Goal: Complete application form: Complete application form

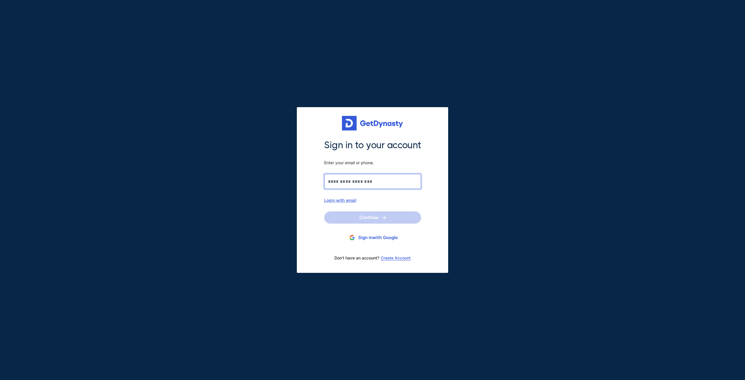
click at [365, 182] on input "Sign in to your account Enter your email or phone." at bounding box center [372, 181] width 97 height 15
click at [373, 237] on button "Sign in with Google" at bounding box center [372, 237] width 97 height 11
click at [330, 184] on input "Sign in to your account Enter your email or phone." at bounding box center [372, 181] width 97 height 15
type input "**********"
click at [366, 216] on button "Continue" at bounding box center [372, 217] width 97 height 12
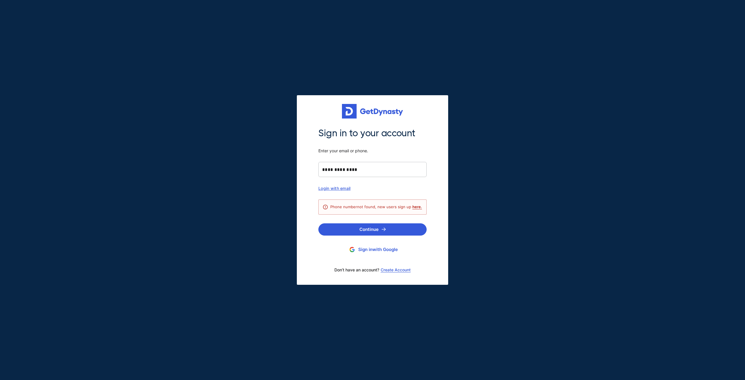
click at [346, 189] on div "Login with email" at bounding box center [372, 188] width 108 height 5
click at [348, 168] on input "Sign in to your account Enter your email or phone." at bounding box center [372, 169] width 108 height 15
type input "**********"
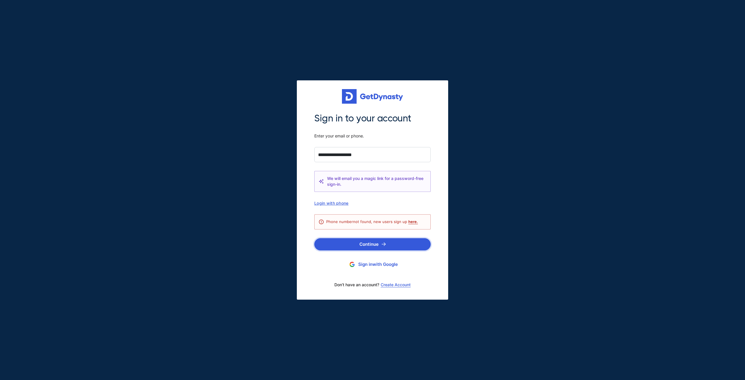
click at [364, 242] on button "Continue" at bounding box center [372, 244] width 116 height 12
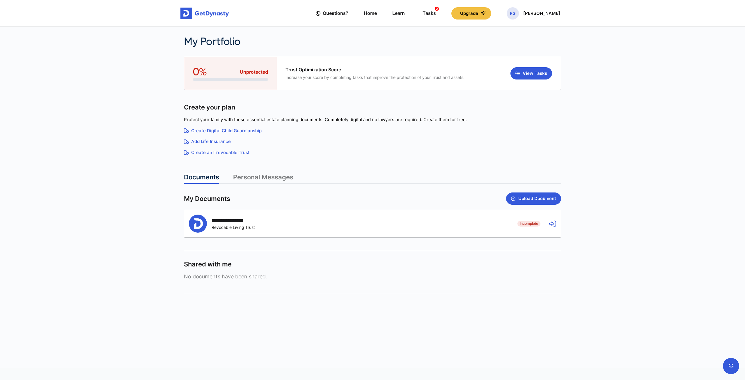
click at [533, 221] on span "Incomplete" at bounding box center [528, 224] width 23 height 6
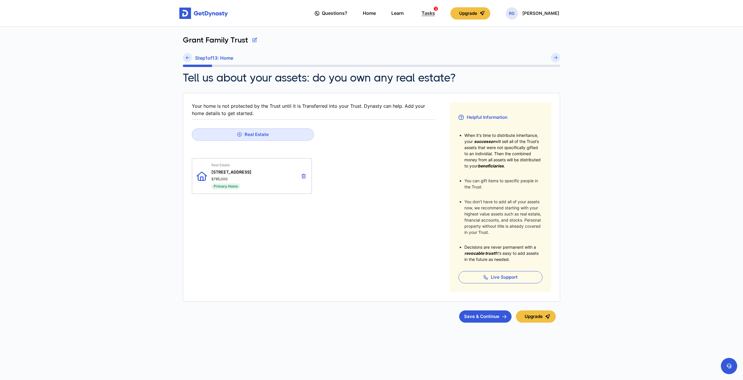
click at [435, 11] on div "Tasks 2" at bounding box center [427, 13] width 13 height 11
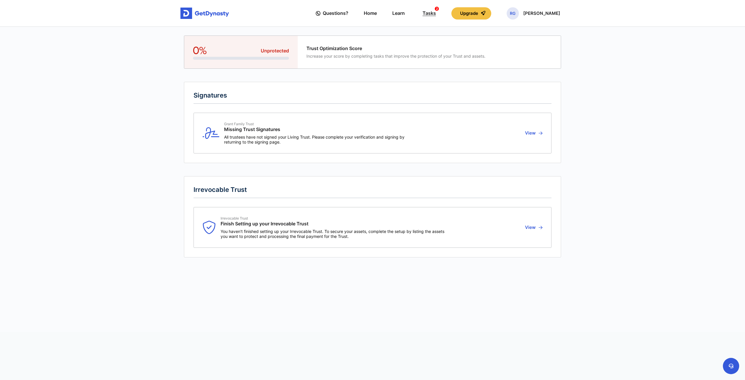
click at [436, 11] on div "Tasks 2" at bounding box center [429, 13] width 13 height 11
click at [535, 131] on button "View" at bounding box center [532, 133] width 19 height 23
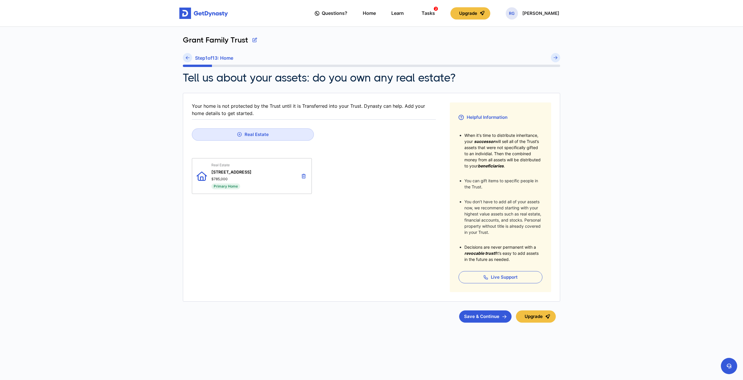
click at [226, 185] on span "Primary Home" at bounding box center [225, 186] width 29 height 6
click at [223, 174] on div "Real Estate [STREET_ADDRESS] $785,000 Primary Home" at bounding box center [231, 176] width 40 height 26
click at [246, 133] on button "Real Estate" at bounding box center [253, 134] width 122 height 12
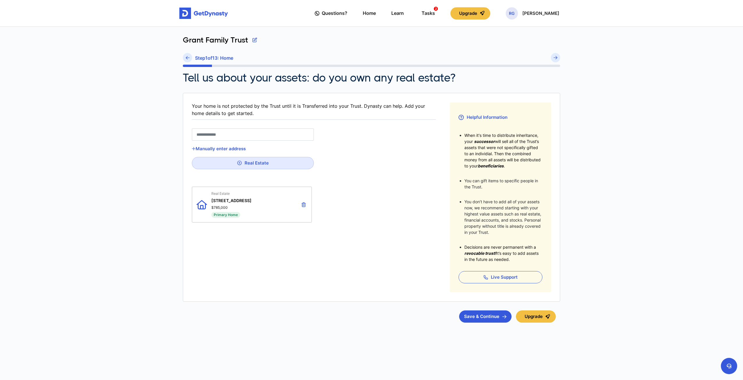
click at [239, 131] on input "text" at bounding box center [253, 134] width 122 height 12
click at [201, 204] on icon at bounding box center [201, 204] width 10 height 26
drag, startPoint x: 206, startPoint y: 203, endPoint x: 233, endPoint y: 203, distance: 27.4
click at [214, 203] on div "Real Estate [STREET_ADDRESS] $785,000 Primary Home" at bounding box center [252, 205] width 120 height 36
click at [240, 203] on div "Real Estate [STREET_ADDRESS] $785,000 Primary Home" at bounding box center [231, 204] width 40 height 26
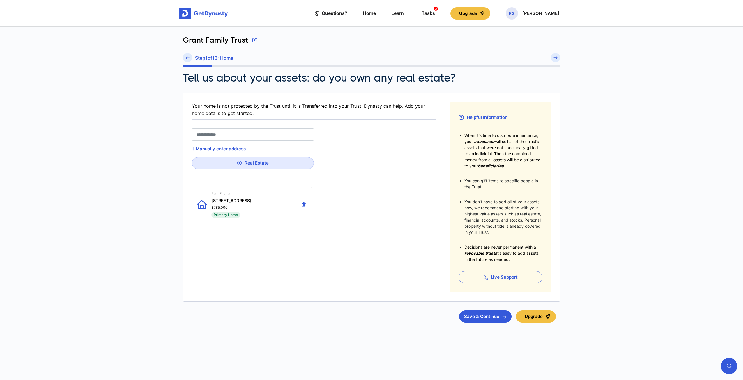
click at [239, 199] on span "[STREET_ADDRESS]" at bounding box center [231, 200] width 40 height 5
drag, startPoint x: 251, startPoint y: 199, endPoint x: 212, endPoint y: 200, distance: 38.7
click at [212, 200] on div "Real Estate [STREET_ADDRESS] $785,000 Primary Home" at bounding box center [252, 205] width 120 height 36
copy span "[STREET_ADDRESS]"
click at [212, 133] on input "text" at bounding box center [253, 134] width 122 height 12
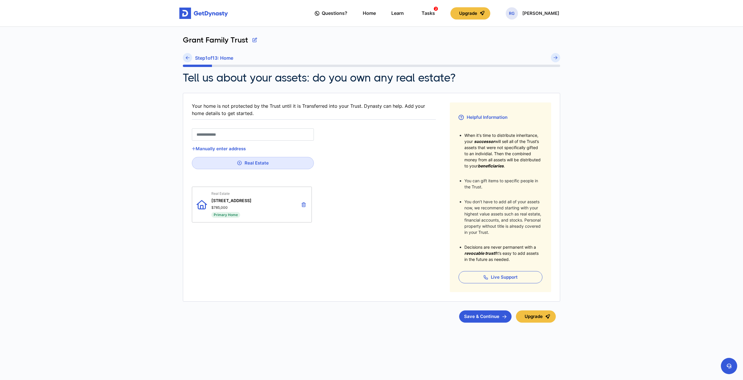
paste input "**********"
type input "**********"
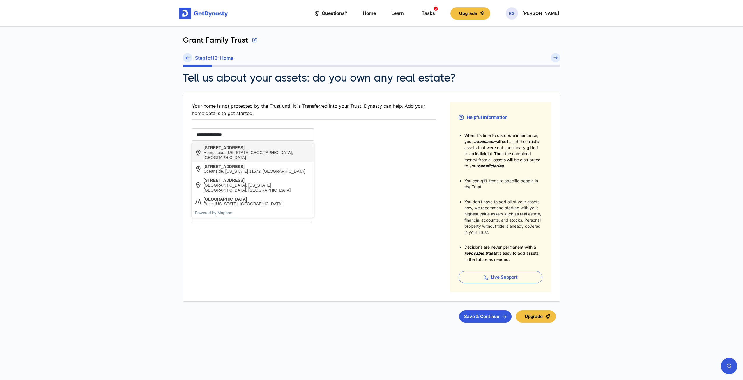
type input "**********"
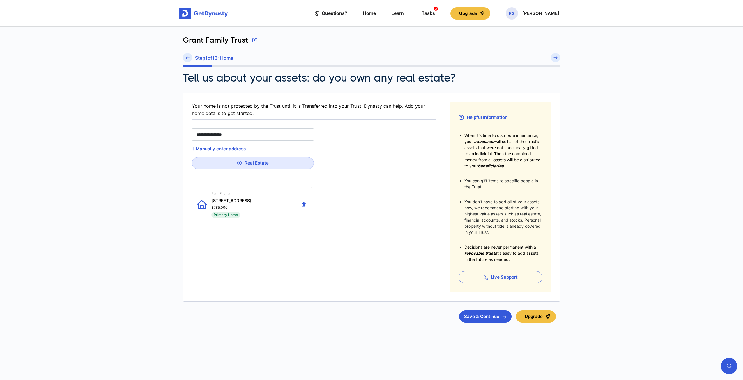
click at [219, 148] on div "[STREET_ADDRESS]" at bounding box center [256, 147] width 107 height 5
type input "**"
type input "*********"
type input "*****"
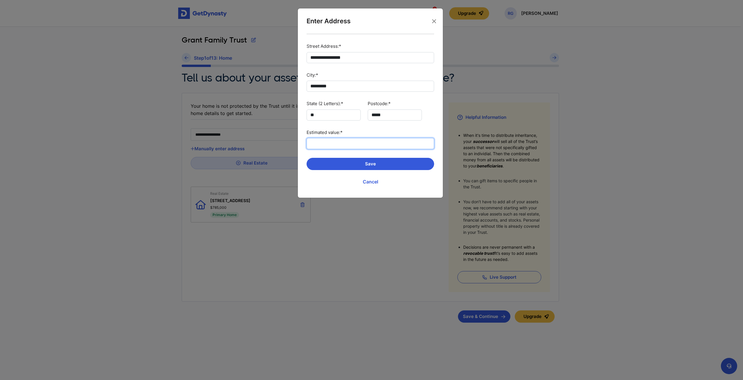
click at [335, 142] on input "Estimated value:*" at bounding box center [369, 143] width 127 height 11
type input "********"
click at [367, 162] on button "Save" at bounding box center [369, 164] width 127 height 12
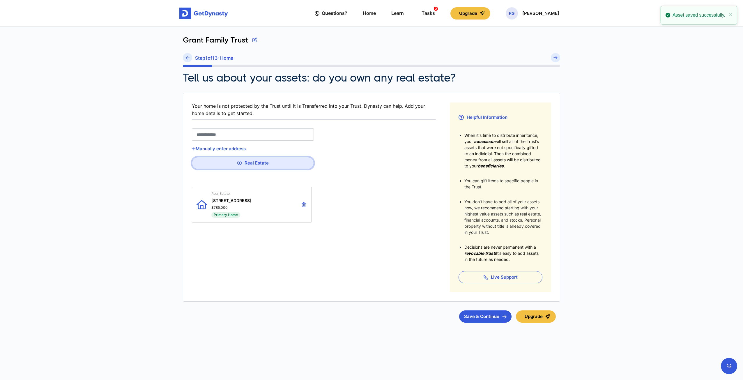
click at [247, 162] on button "Real Estate" at bounding box center [253, 163] width 122 height 12
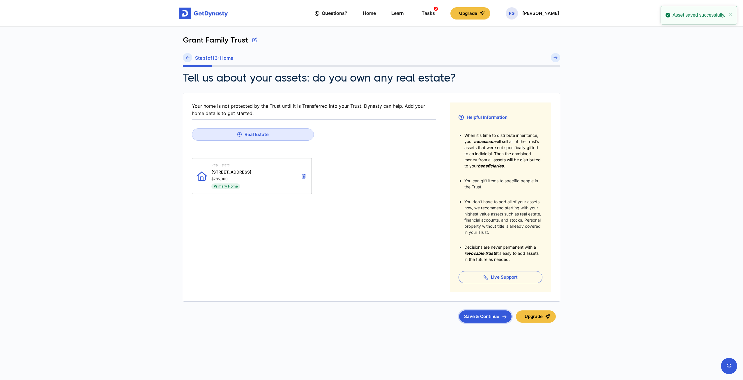
click at [488, 316] on button "Save & Continue" at bounding box center [485, 316] width 52 height 12
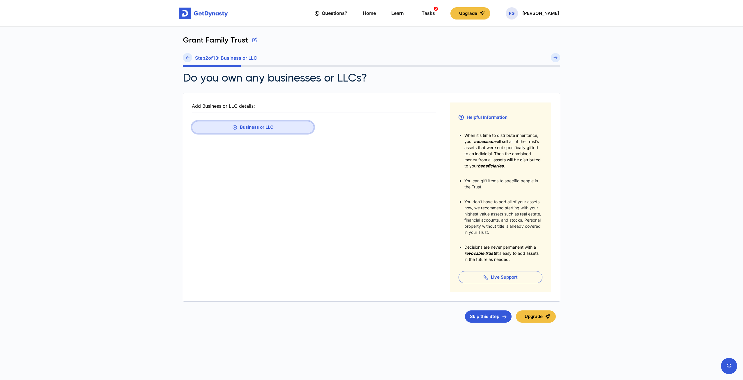
click at [251, 125] on button "Business or LLC" at bounding box center [253, 127] width 122 height 12
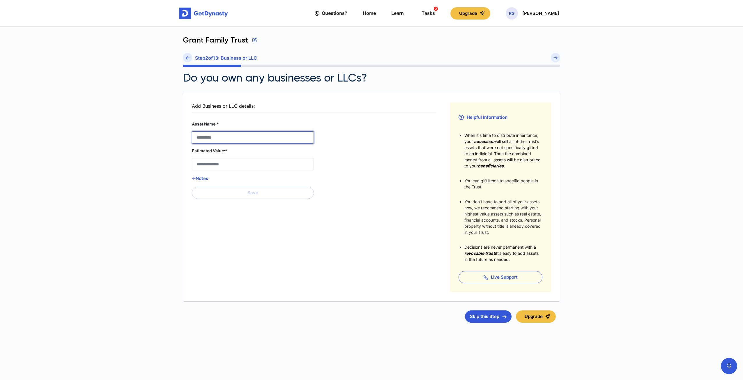
click at [247, 135] on LLC__asset_name__0 "Asset Name:*" at bounding box center [253, 137] width 122 height 12
click at [476, 315] on button "Skip this Step" at bounding box center [488, 316] width 47 height 12
click at [482, 316] on button "Skip this Step" at bounding box center [488, 316] width 47 height 12
click at [434, 251] on fieldset "Add Business or LLC details: Asset Name:* Asset Name is required. Estimated Val…" at bounding box center [314, 196] width 244 height 189
click at [396, 178] on fieldset "Add Business or LLC details: Asset Name:* Asset Name is required. Estimated Val…" at bounding box center [314, 196] width 244 height 189
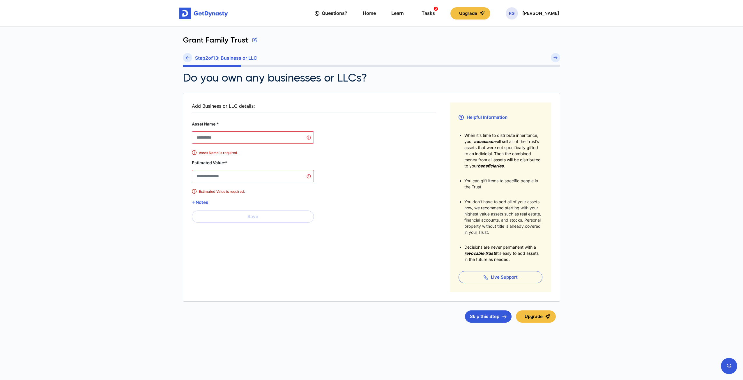
click at [366, 156] on fieldset "Add Business or LLC details: Asset Name:* Asset Name is required. Estimated Val…" at bounding box center [314, 196] width 244 height 189
click at [496, 317] on button "Skip this Step" at bounding box center [488, 316] width 47 height 12
click at [503, 314] on button "Skip this Step" at bounding box center [488, 316] width 47 height 12
click at [494, 314] on button "Skip this Step" at bounding box center [488, 316] width 47 height 12
click at [240, 136] on LLC__asset_name__0 "Asset Name:*" at bounding box center [253, 137] width 122 height 12
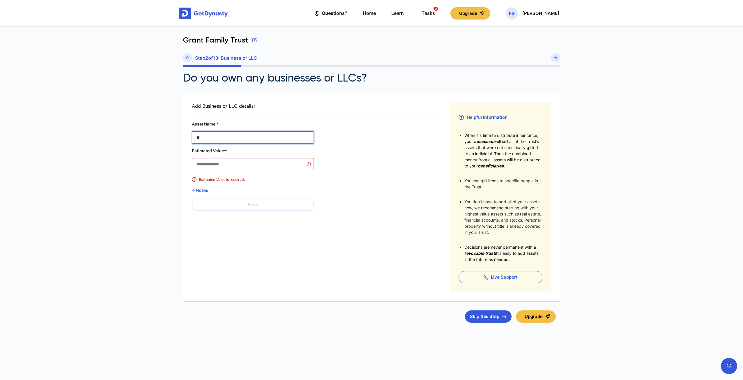
type LLC__asset_name__0 "**"
click at [226, 163] on LLC__estimated_value__0 "Estimated Value:*" at bounding box center [253, 164] width 122 height 12
type LLC__estimated_value__0 "**"
click at [488, 317] on button "Skip this Step" at bounding box center [488, 316] width 47 height 12
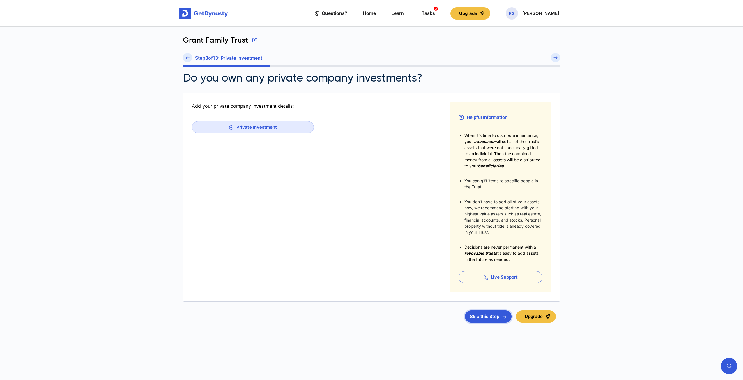
click at [487, 317] on button "Skip this Step" at bounding box center [488, 316] width 47 height 12
click at [485, 313] on button "Skip this Step" at bounding box center [488, 316] width 47 height 12
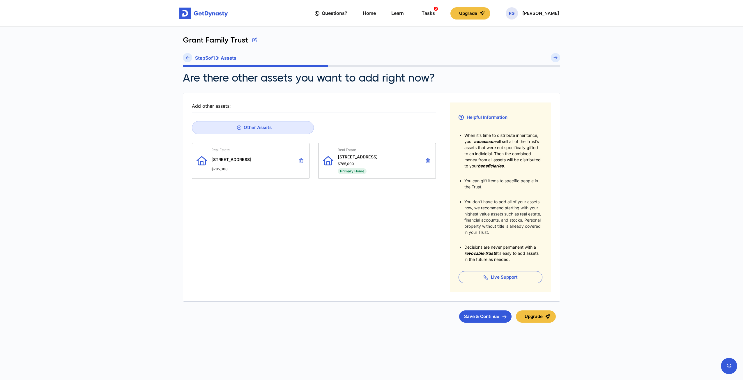
click at [302, 160] on icon at bounding box center [301, 160] width 4 height 5
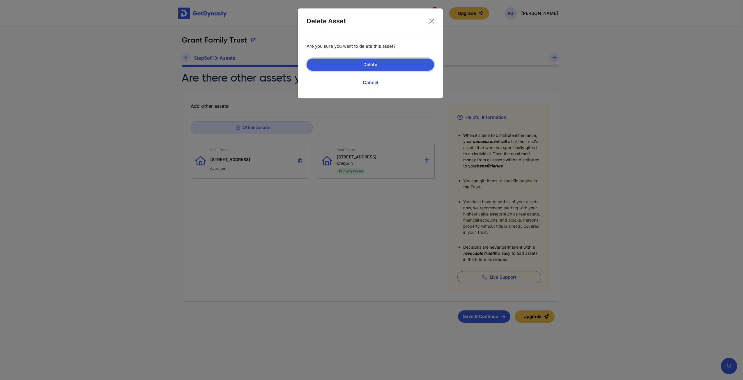
click at [369, 62] on button "Delete" at bounding box center [369, 64] width 127 height 12
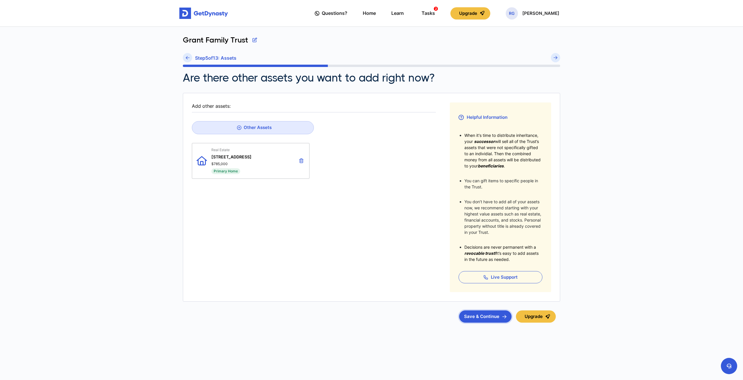
click at [482, 315] on button "Save & Continue" at bounding box center [485, 316] width 52 height 12
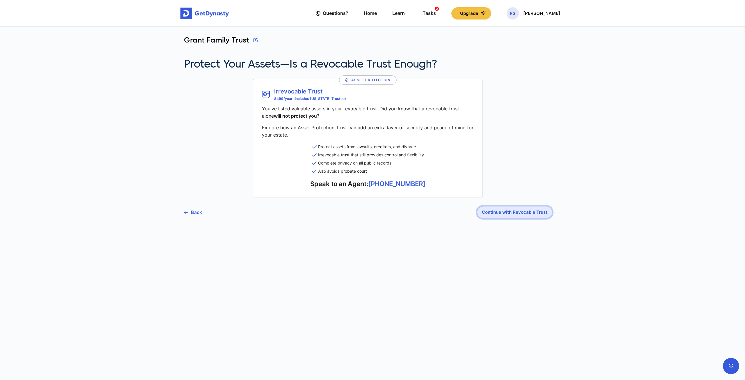
click at [508, 211] on button "Continue with Revocable Trust" at bounding box center [514, 212] width 75 height 12
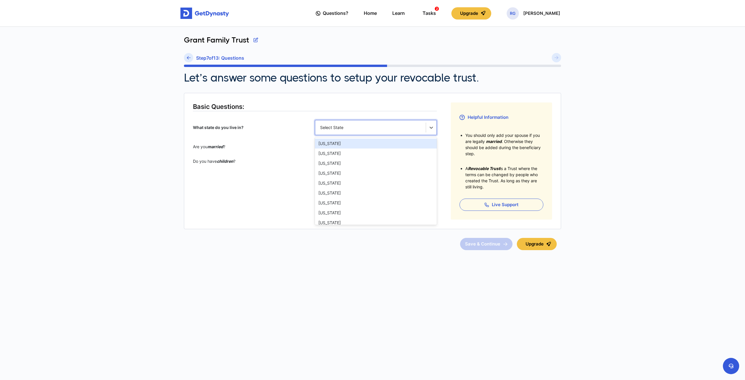
click at [425, 123] on div "Select State" at bounding box center [370, 127] width 111 height 12
click at [323, 169] on div "[US_STATE]" at bounding box center [376, 169] width 122 height 10
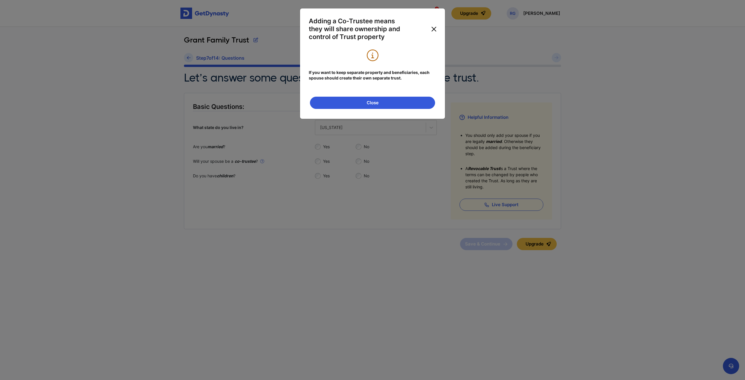
click at [435, 31] on button "Close" at bounding box center [433, 28] width 9 height 9
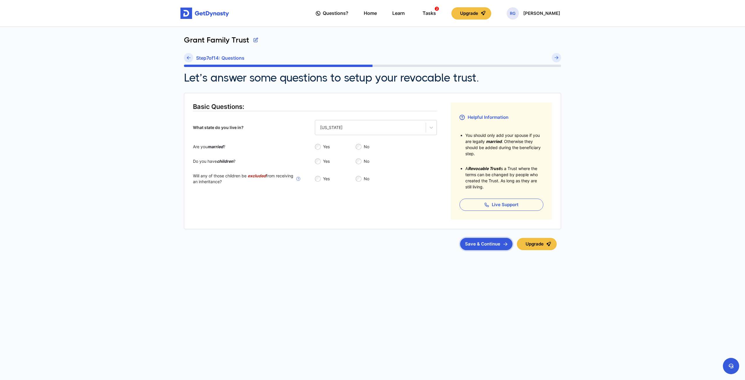
click at [474, 242] on button "Save & Continue" at bounding box center [486, 244] width 52 height 12
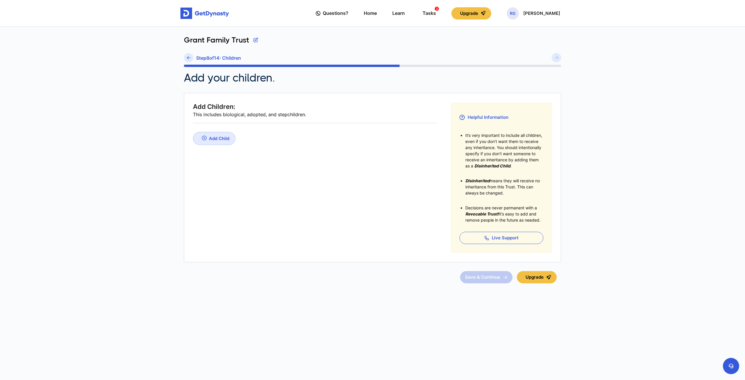
click at [210, 136] on div "Add Child" at bounding box center [219, 139] width 20 height 6
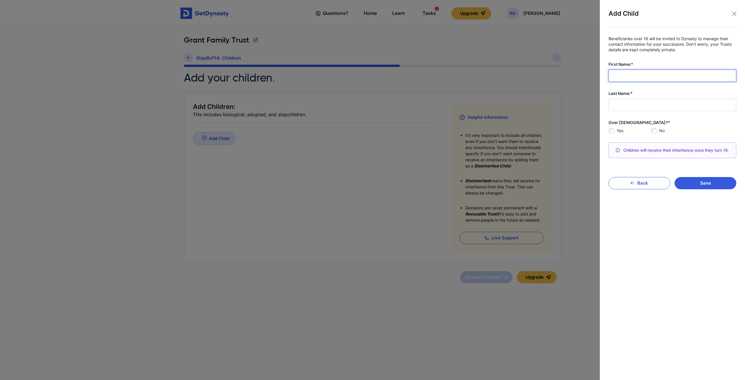
click at [632, 75] on input "First Name:*" at bounding box center [673, 76] width 128 height 12
type input "*******"
click at [636, 102] on input "Last Name:*" at bounding box center [673, 105] width 128 height 12
type input "*****"
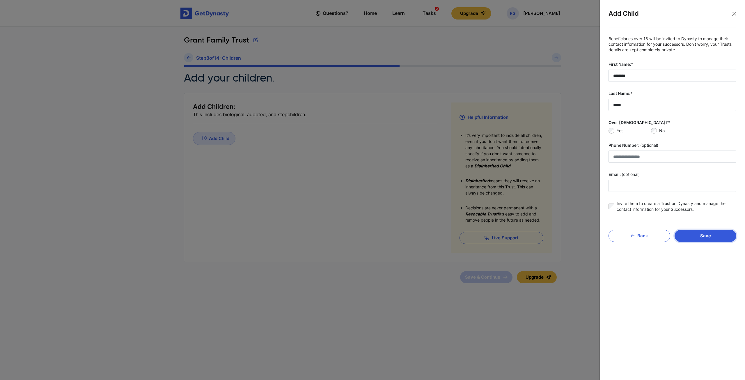
click at [698, 235] on button "Save" at bounding box center [706, 236] width 62 height 12
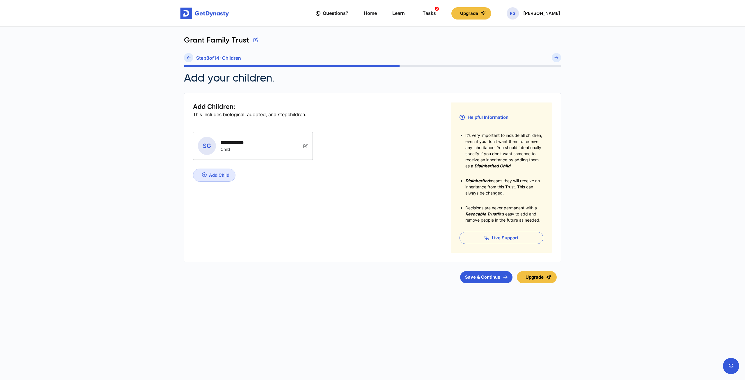
click at [204, 174] on img at bounding box center [204, 174] width 5 height 5
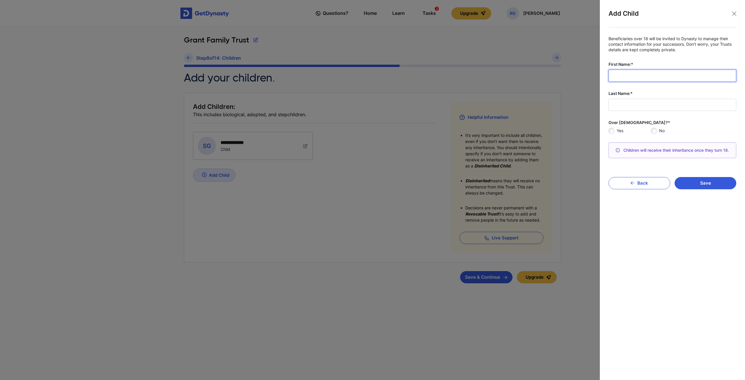
click at [615, 75] on input "First Name:*" at bounding box center [673, 76] width 128 height 12
type input "********"
type input "*****"
click at [669, 83] on fieldset "Beneficiaries over 18 will be invited to Dynasty to manage their contact inform…" at bounding box center [673, 99] width 128 height 126
click at [701, 183] on button "Save" at bounding box center [706, 183] width 62 height 12
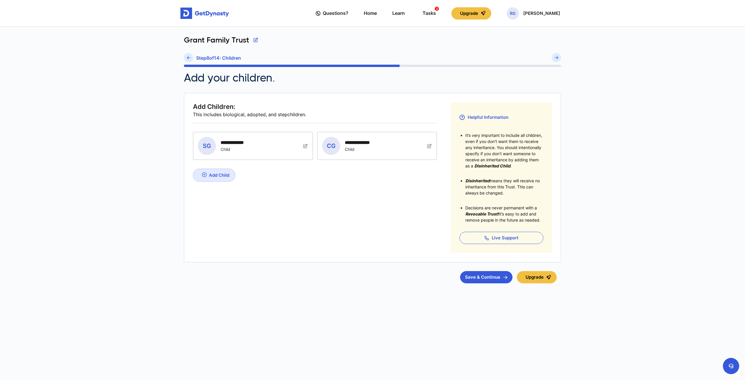
click at [218, 173] on div "Add Child" at bounding box center [219, 175] width 20 height 6
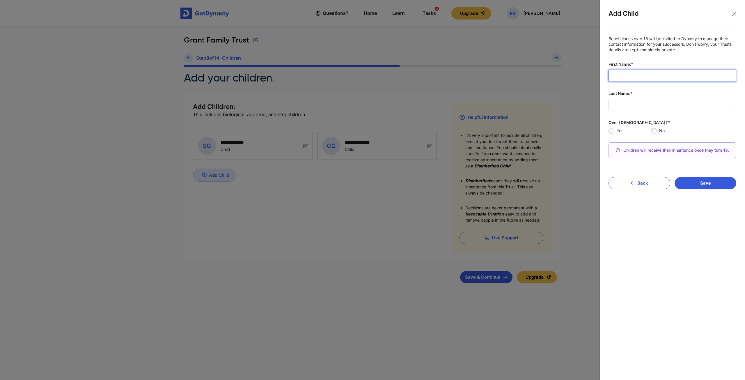
click at [615, 77] on input "First Name:*" at bounding box center [673, 76] width 128 height 12
type input "*******"
type input "*****"
click at [668, 84] on fieldset "Beneficiaries over 18 will be invited to Dynasty to manage their contact inform…" at bounding box center [673, 99] width 128 height 126
click at [690, 183] on button "Save" at bounding box center [706, 183] width 62 height 12
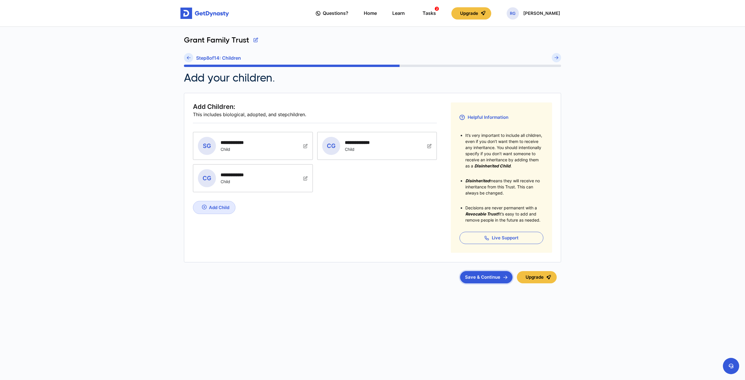
click at [483, 279] on button "Save & Continue" at bounding box center [486, 277] width 52 height 12
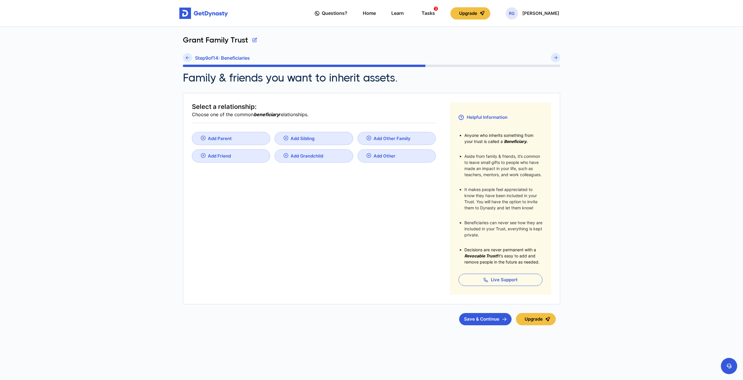
click at [217, 136] on div "Add Parent" at bounding box center [220, 139] width 24 height 6
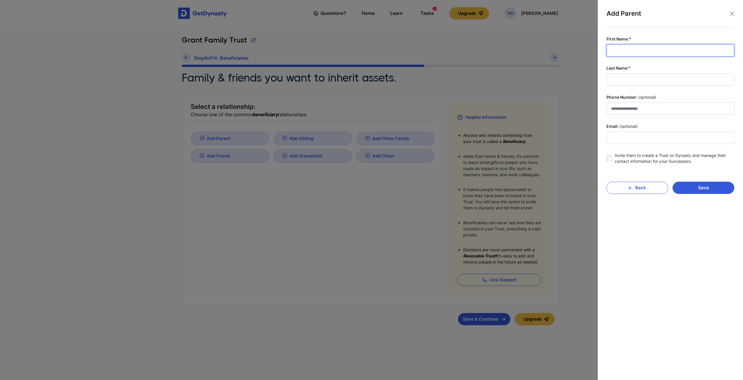
click at [622, 47] on input "First Name:*" at bounding box center [670, 50] width 128 height 12
type input "******"
click at [624, 81] on input "Last Name:*" at bounding box center [670, 79] width 128 height 12
type input "******"
click at [693, 188] on button "Save" at bounding box center [703, 188] width 62 height 12
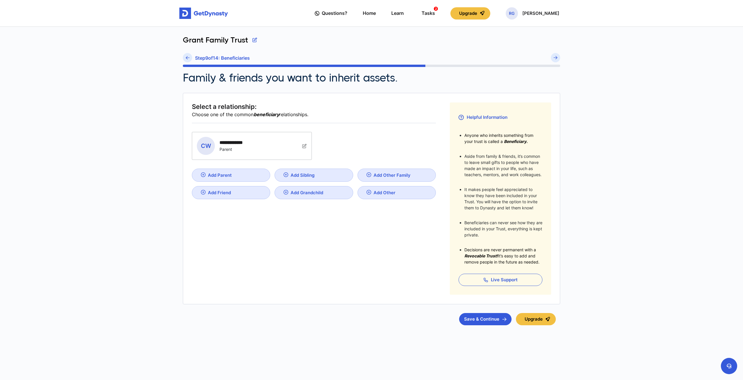
click at [232, 172] on div "Add Sibling" at bounding box center [220, 175] width 24 height 6
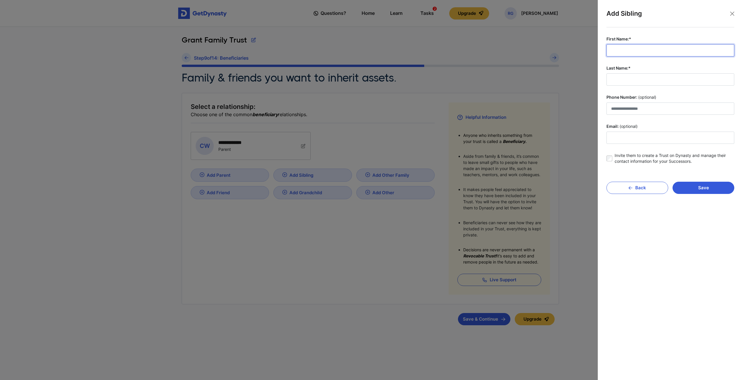
click at [639, 49] on input "First Name:*" at bounding box center [670, 50] width 128 height 12
type input "*****"
click at [618, 78] on input "Last Name:*" at bounding box center [670, 79] width 128 height 12
type input "********"
click at [700, 185] on button "Save" at bounding box center [703, 188] width 62 height 12
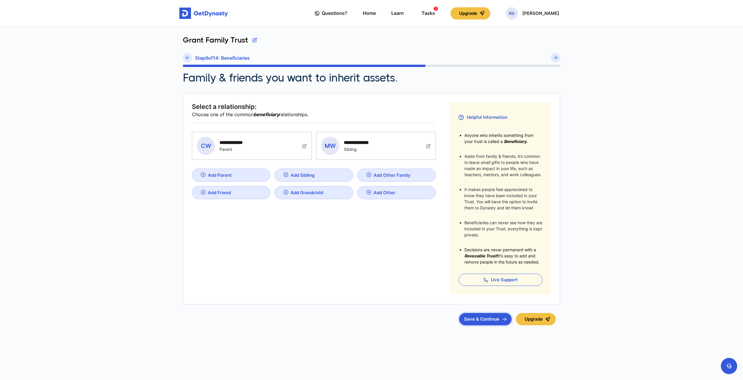
click at [470, 319] on button "Save & Continue" at bounding box center [485, 319] width 52 height 12
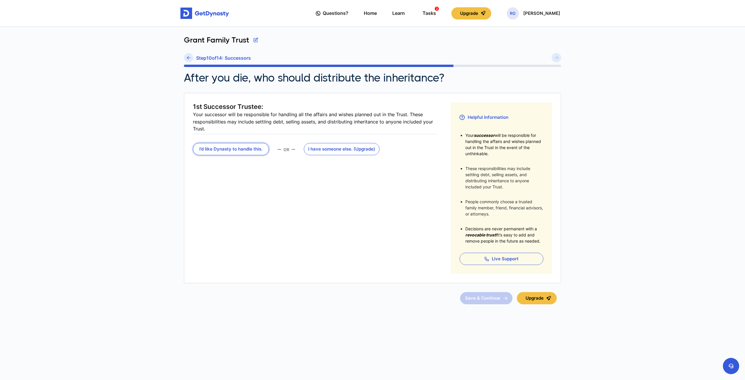
click at [240, 146] on button "I’d like Dynasty to handle this." at bounding box center [231, 149] width 76 height 12
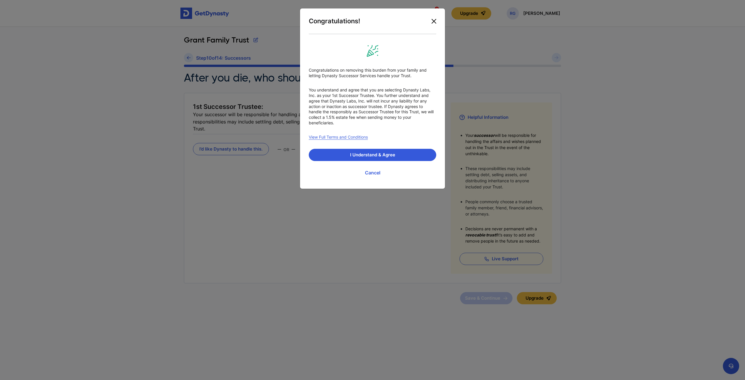
click at [435, 21] on button "Close" at bounding box center [433, 21] width 9 height 9
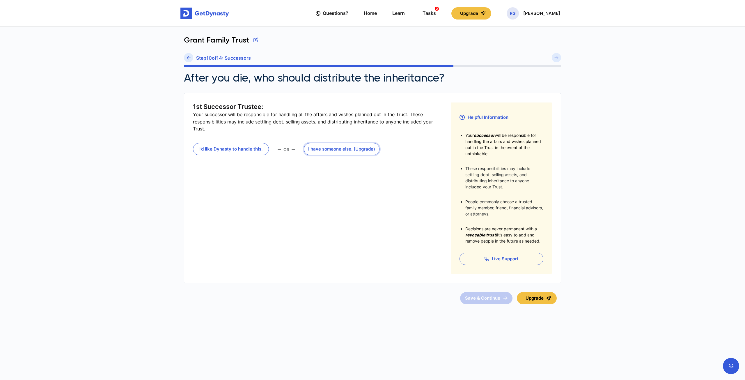
click at [341, 147] on button "I have someone else . (Upgrade)" at bounding box center [342, 149] width 76 height 12
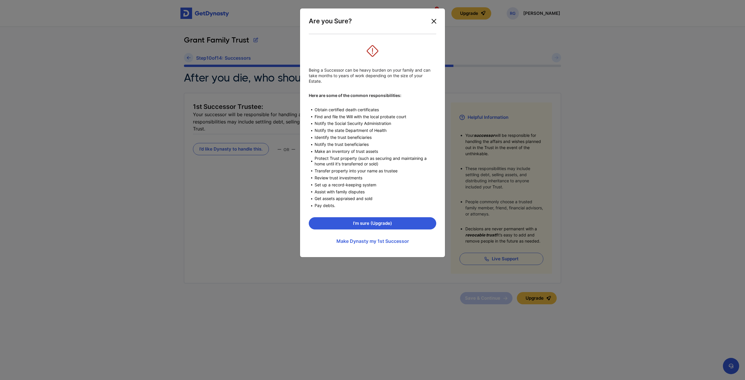
click at [434, 20] on button "Close" at bounding box center [433, 21] width 9 height 9
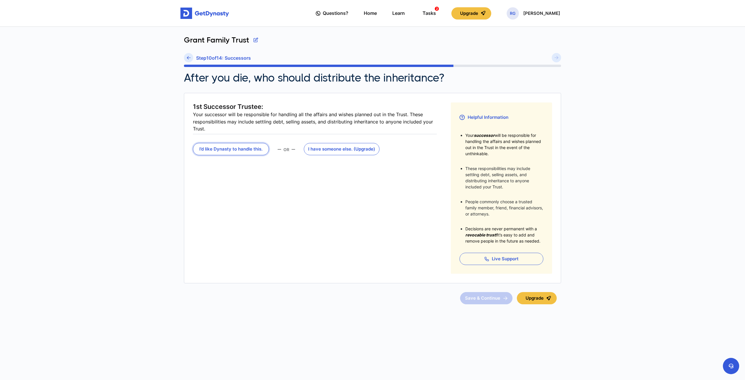
click at [244, 146] on button "I’d like Dynasty to handle this." at bounding box center [231, 149] width 76 height 12
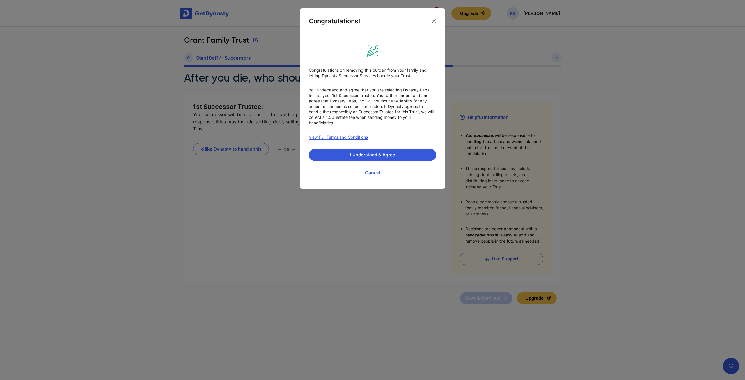
click at [348, 137] on link "View Full Terms and Conditions" at bounding box center [338, 137] width 59 height 6
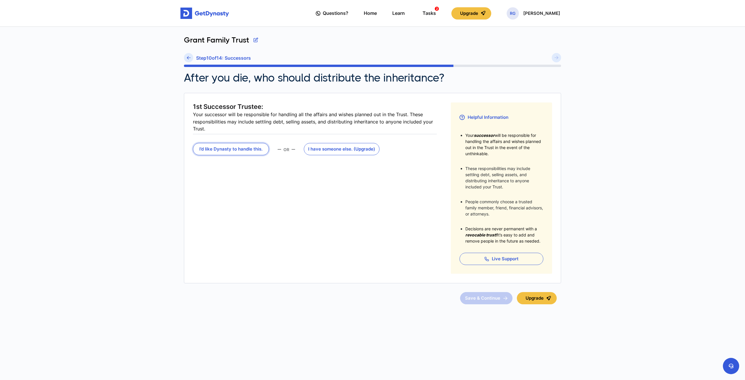
click at [230, 147] on button "I’d like Dynasty to handle this." at bounding box center [231, 149] width 76 height 12
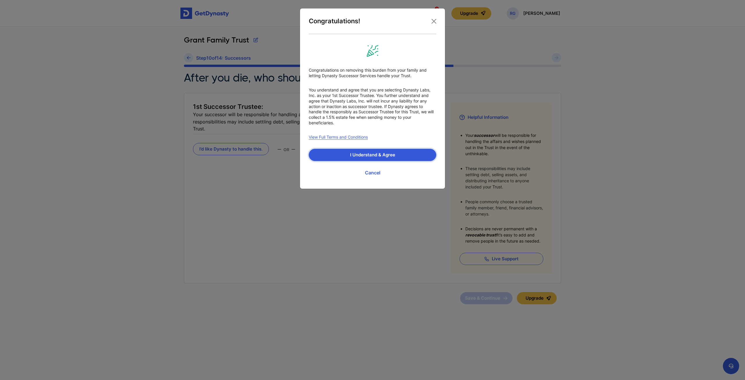
click at [380, 155] on button "I Understand & Agree" at bounding box center [372, 155] width 127 height 12
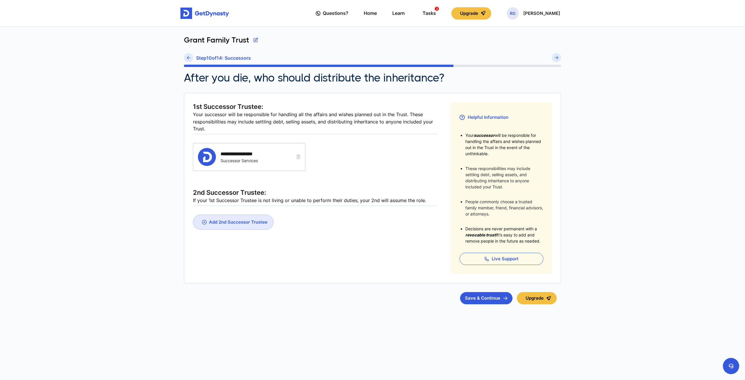
click at [239, 218] on link "Add 2nd Successor Trustee" at bounding box center [233, 221] width 81 height 15
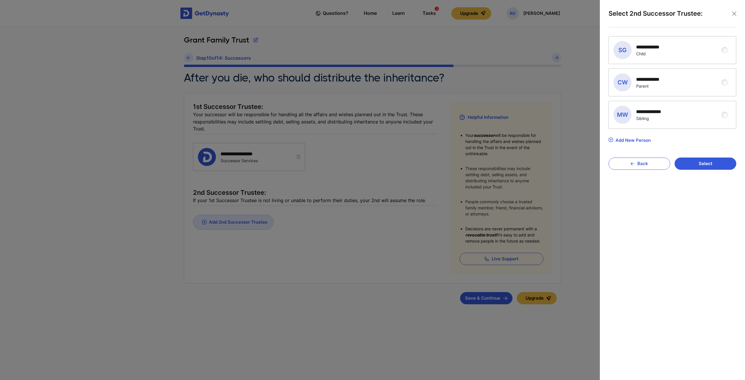
click at [647, 114] on div "**********" at bounding box center [657, 115] width 42 height 12
click at [706, 163] on button "Select" at bounding box center [706, 163] width 62 height 12
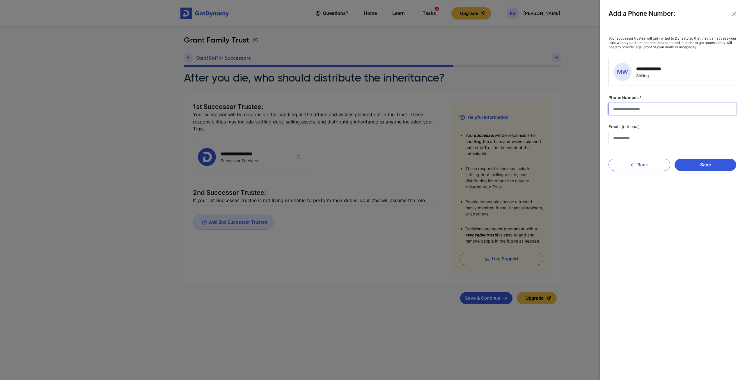
click at [629, 106] on input "Phone Number:*" at bounding box center [673, 109] width 128 height 12
type input "**********"
click at [693, 160] on button "Save" at bounding box center [706, 165] width 62 height 12
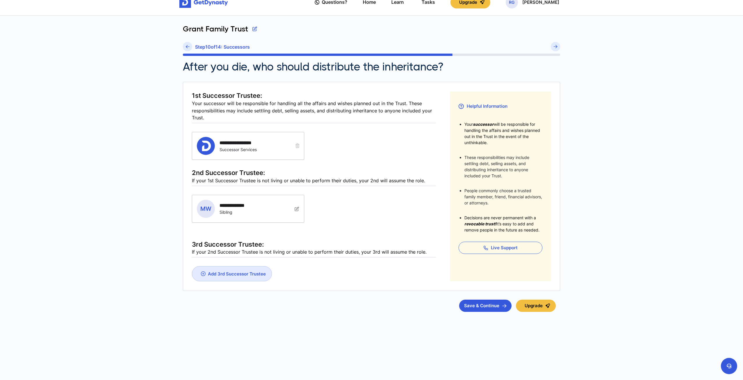
scroll to position [16, 0]
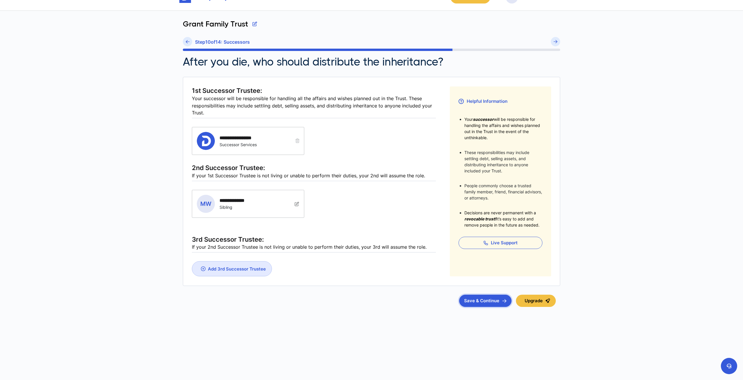
click at [484, 299] on button "Save & Continue" at bounding box center [485, 301] width 52 height 12
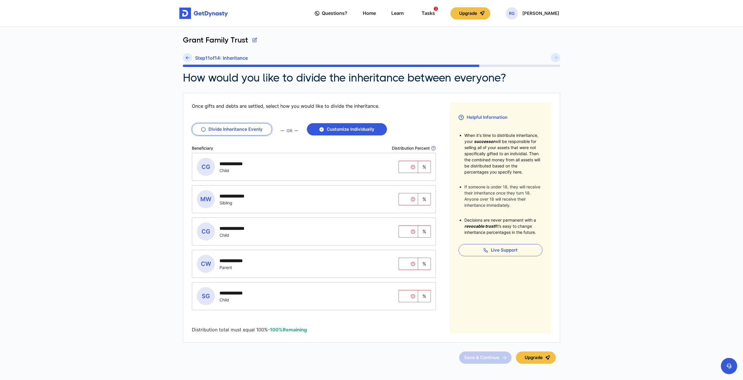
click at [205, 129] on icon "button" at bounding box center [203, 129] width 4 height 4
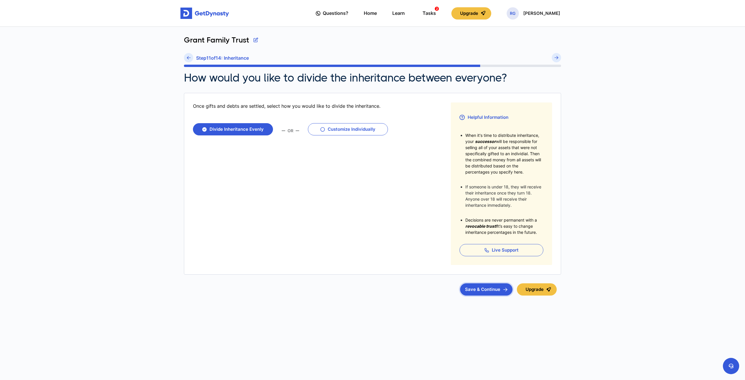
click at [484, 289] on button "Save & Continue" at bounding box center [486, 289] width 52 height 12
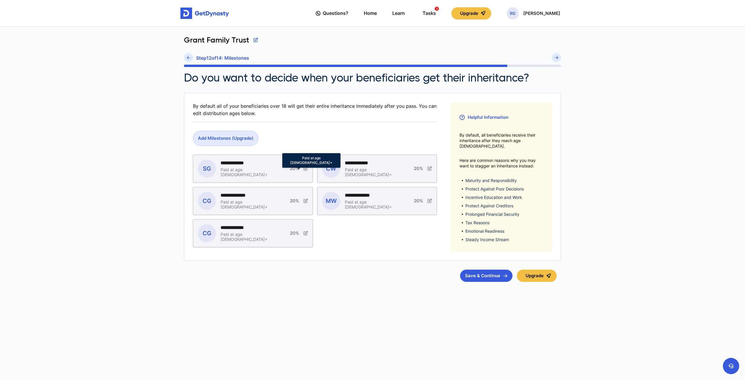
click at [307, 169] on icon at bounding box center [306, 168] width 4 height 4
click at [285, 167] on div "**********" at bounding box center [252, 168] width 119 height 27
click at [306, 169] on icon at bounding box center [306, 168] width 4 height 4
click at [477, 270] on button "Save & Continue" at bounding box center [486, 275] width 52 height 12
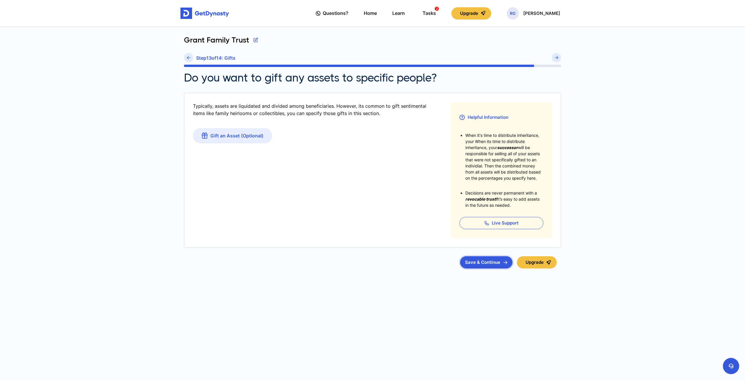
click at [475, 263] on button "Save & Continue" at bounding box center [486, 262] width 52 height 12
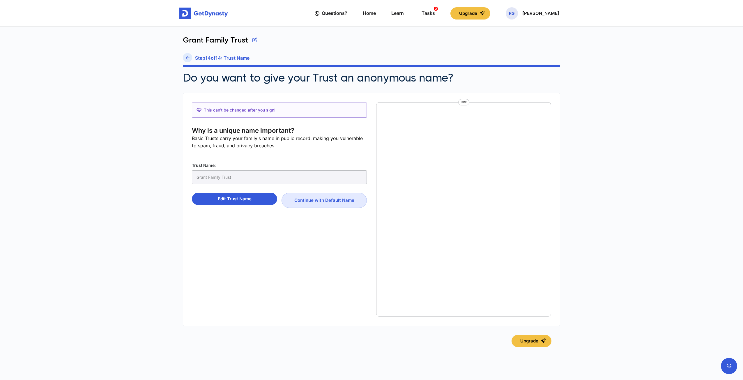
scroll to position [3, 0]
drag, startPoint x: 221, startPoint y: 176, endPoint x: 217, endPoint y: 177, distance: 3.5
click at [217, 177] on div "Grant Family Trust" at bounding box center [279, 177] width 175 height 14
click at [242, 196] on button "Edit Trust Name" at bounding box center [234, 199] width 85 height 12
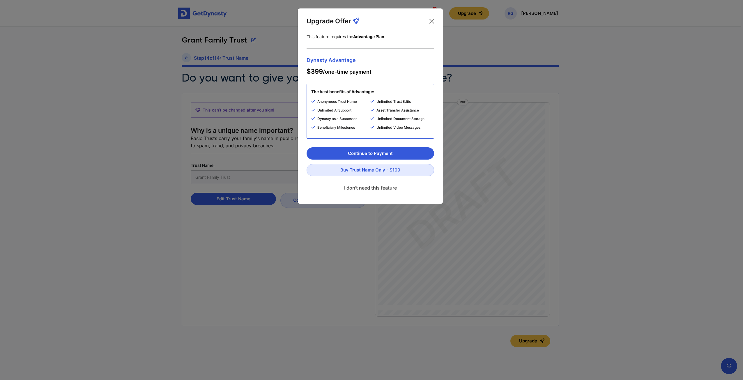
click at [374, 187] on link "I don't need this feature" at bounding box center [369, 187] width 127 height 15
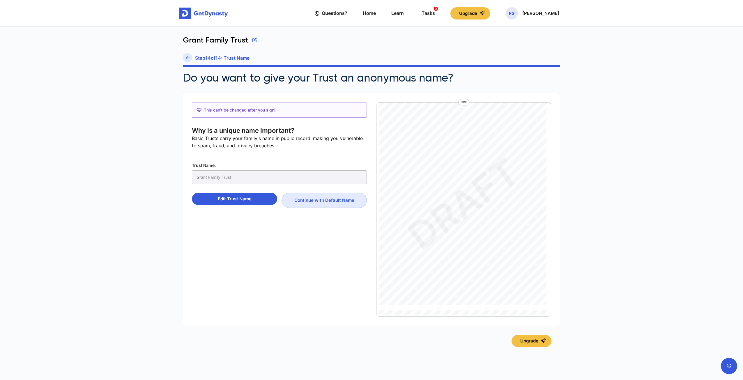
click at [275, 225] on div "This can’t be changed after you sign! Why is a unique name important? Basic Tru…" at bounding box center [279, 209] width 175 height 214
click at [238, 198] on button "Edit Trust Name" at bounding box center [234, 199] width 85 height 12
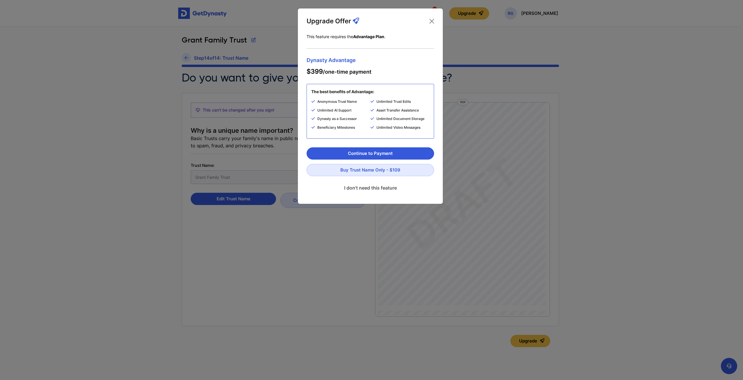
click at [353, 187] on link "I don't need this feature" at bounding box center [369, 187] width 127 height 15
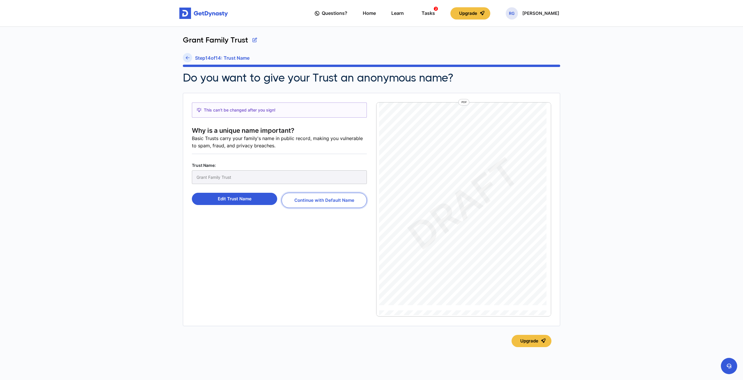
click at [321, 196] on button "Continue with Default Name" at bounding box center [323, 200] width 85 height 15
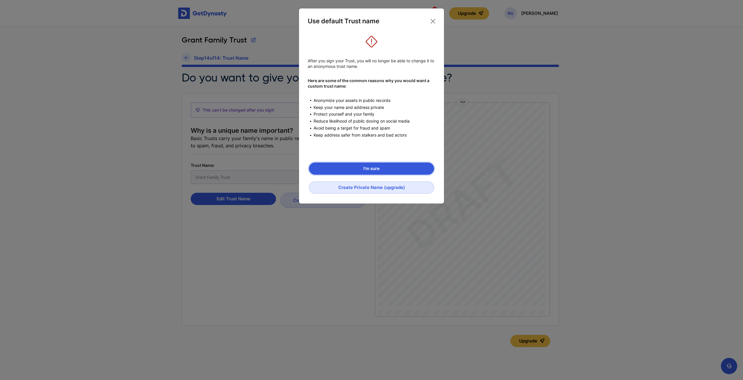
click at [370, 166] on button "I’m sure" at bounding box center [371, 168] width 125 height 12
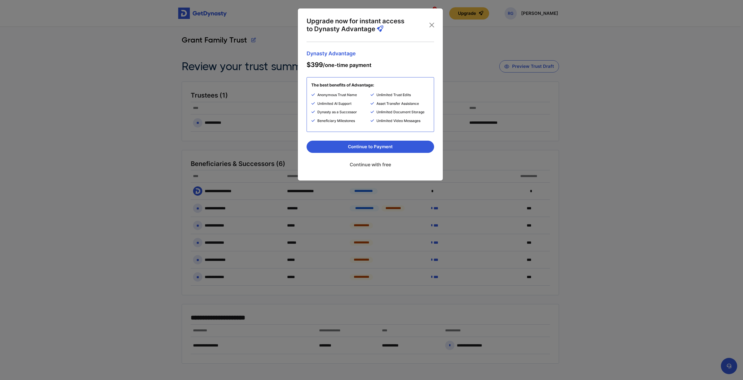
click at [378, 164] on link "Continue with free" at bounding box center [369, 164] width 127 height 15
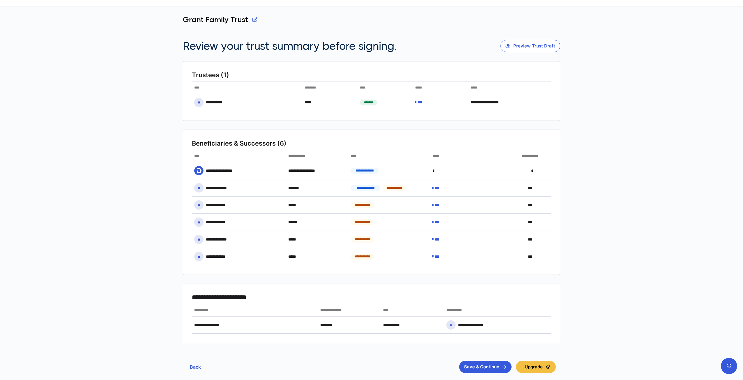
scroll to position [58, 0]
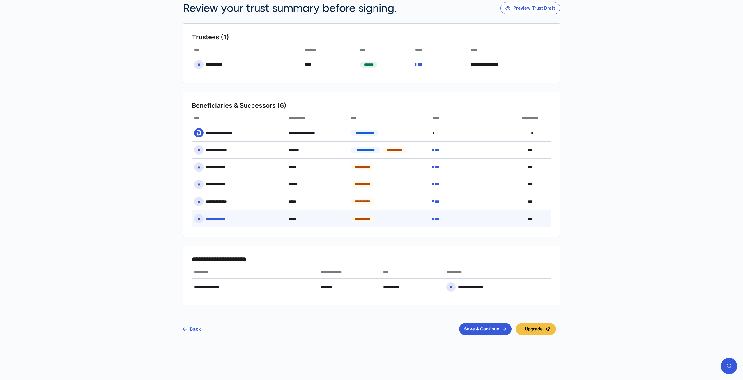
click at [433, 217] on icon at bounding box center [432, 219] width 1 height 4
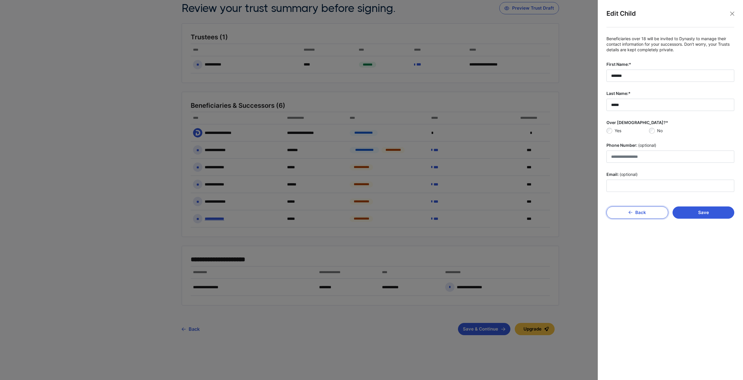
click at [627, 212] on button "Back" at bounding box center [637, 212] width 62 height 12
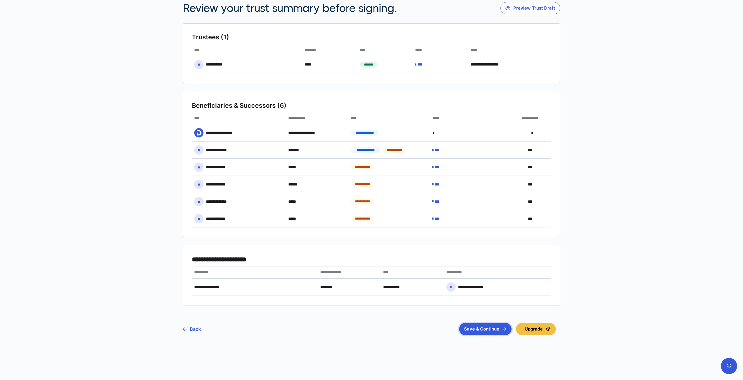
click at [485, 327] on button "Save & Continue" at bounding box center [485, 329] width 52 height 12
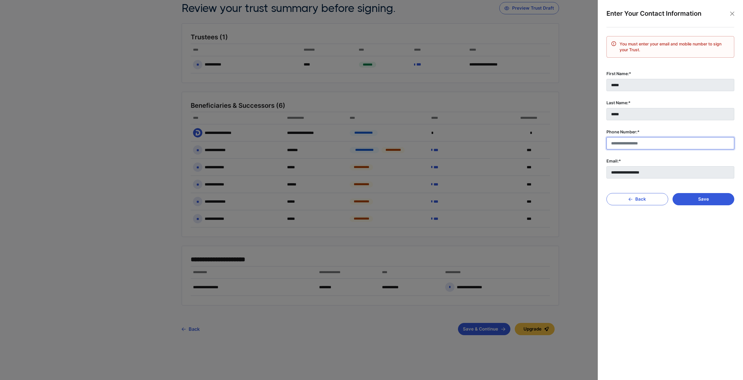
click at [634, 142] on input "Phone Number:*" at bounding box center [670, 143] width 128 height 12
type input "**********"
click at [692, 198] on button "Save" at bounding box center [703, 199] width 62 height 12
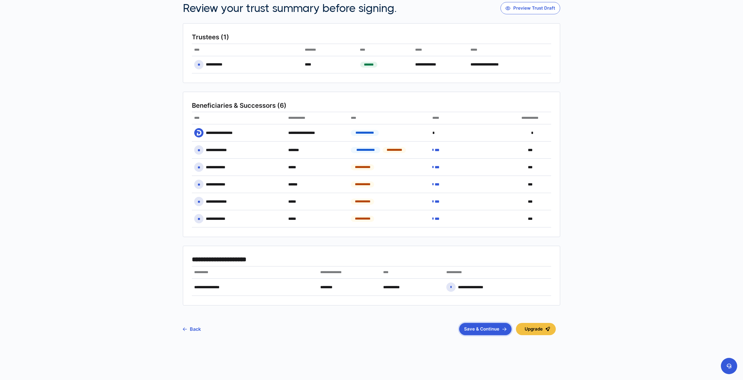
click at [479, 325] on button "Save & Continue" at bounding box center [485, 329] width 52 height 12
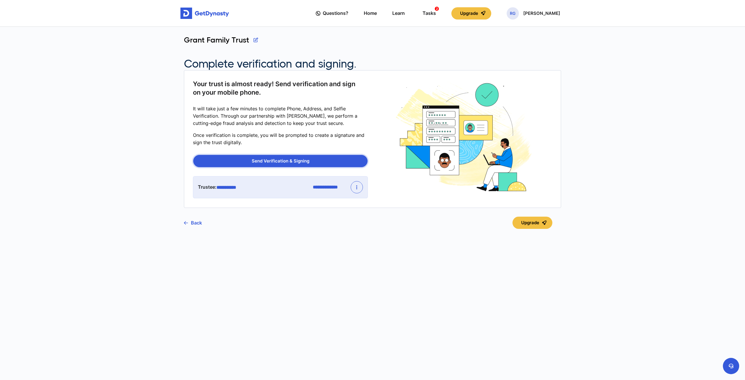
click at [276, 159] on button "Send Verification & Signing" at bounding box center [280, 161] width 174 height 12
